Goal: Task Accomplishment & Management: Complete application form

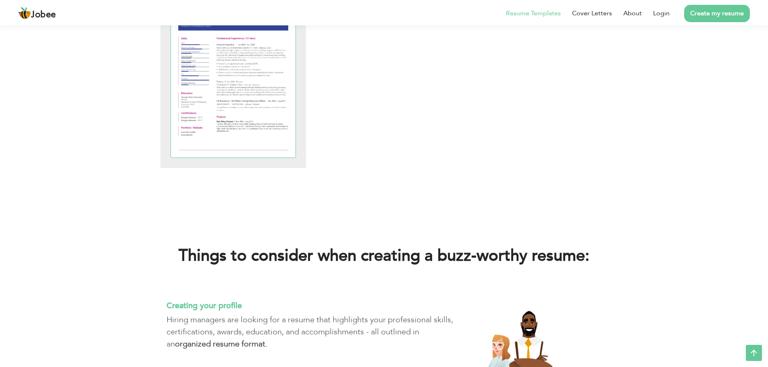
scroll to position [2177, 0]
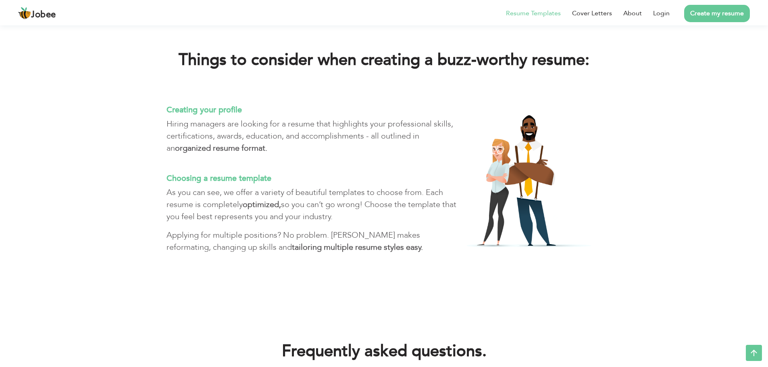
click at [718, 19] on link "Create my resume" at bounding box center [717, 13] width 66 height 17
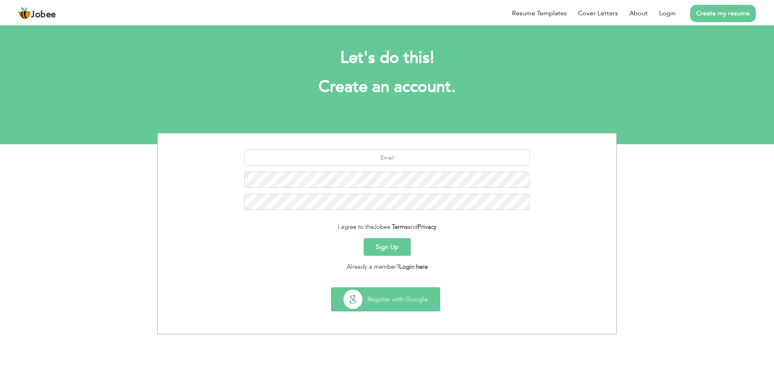
click at [404, 300] on button "Register with Google" at bounding box center [385, 299] width 108 height 23
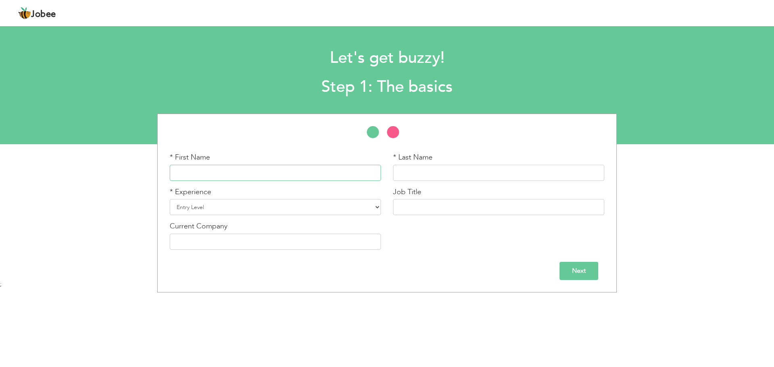
click at [308, 173] on input "text" at bounding box center [275, 173] width 211 height 16
type input "muzamal"
click at [432, 172] on input "text" at bounding box center [498, 173] width 211 height 16
type input "Hameed"
click at [181, 174] on input "muzamal" at bounding box center [275, 173] width 211 height 16
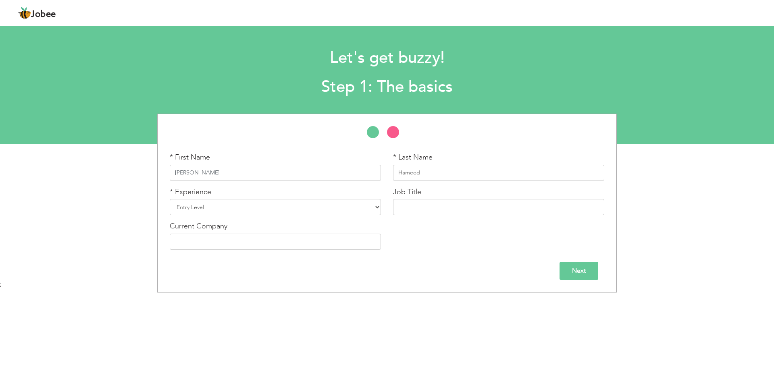
type input "Muzamal"
click at [189, 205] on select "Entry Level Less than 1 Year 1 Year 2 Years 3 Years 4 Years 5 Years 6 Years 7 Y…" at bounding box center [275, 207] width 211 height 16
select select "5"
click at [170, 199] on select "Entry Level Less than 1 Year 1 Year 2 Years 3 Years 4 Years 5 Years 6 Years 7 Y…" at bounding box center [275, 207] width 211 height 16
